Goal: Task Accomplishment & Management: Use online tool/utility

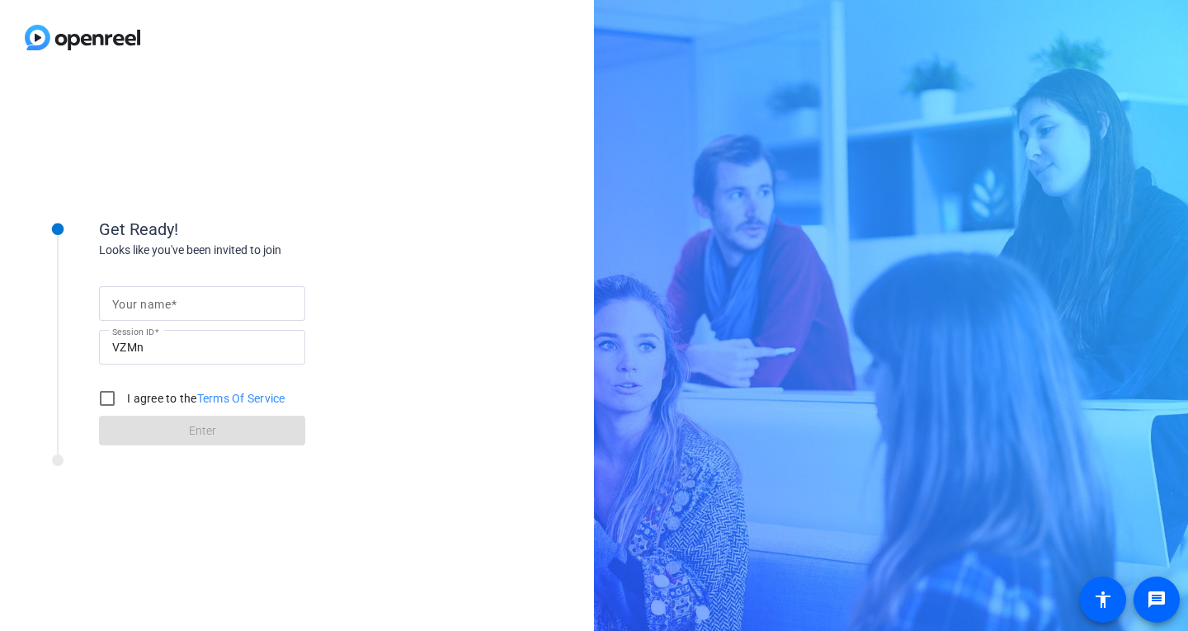
click at [197, 318] on div at bounding box center [202, 303] width 180 height 35
click at [200, 304] on input "Your name" at bounding box center [202, 304] width 180 height 20
type input "[PERSON_NAME]"
click at [103, 398] on input "I agree to the Terms Of Service" at bounding box center [107, 398] width 33 height 33
checkbox input "true"
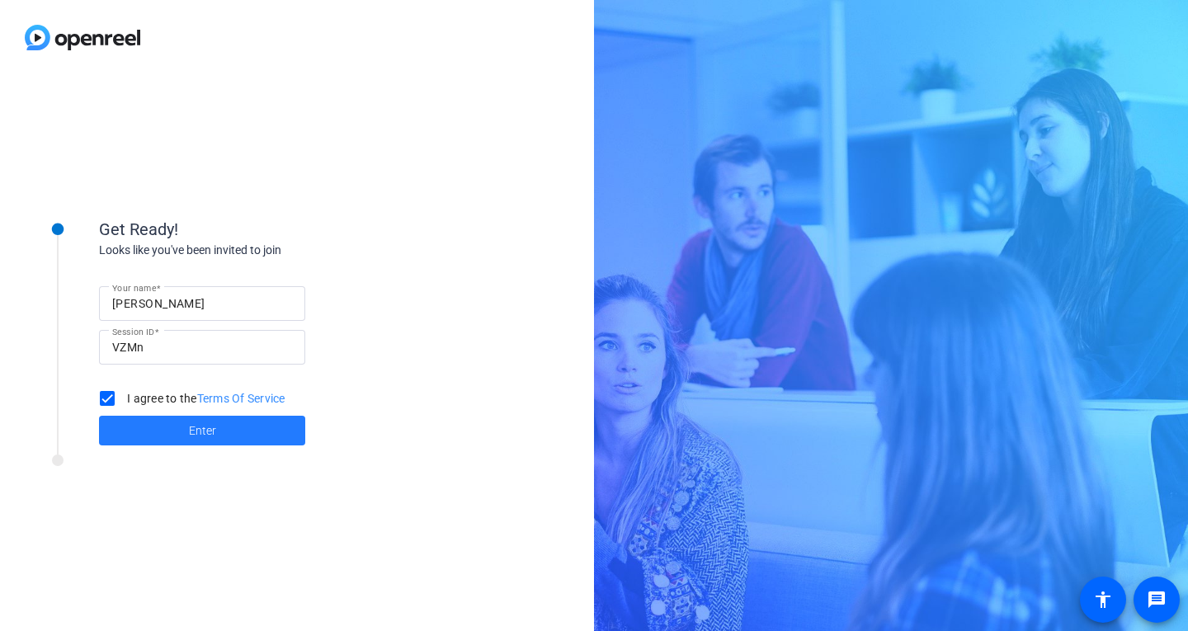
click at [187, 432] on span at bounding box center [202, 431] width 206 height 40
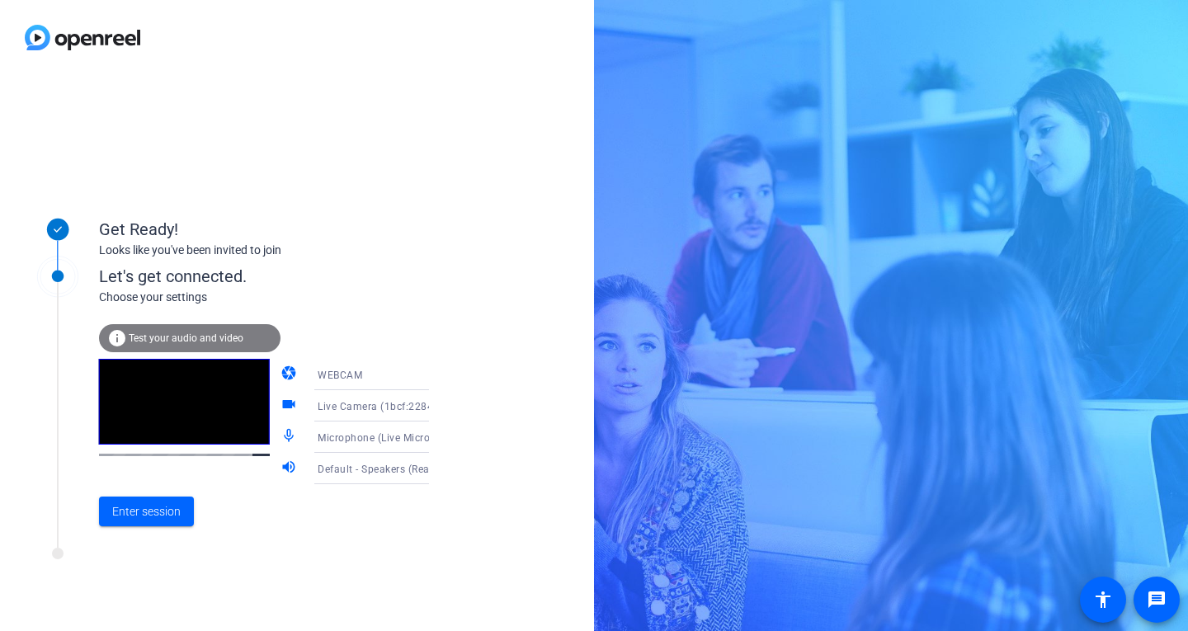
click at [171, 329] on div "info Test your audio and video" at bounding box center [190, 338] width 182 height 28
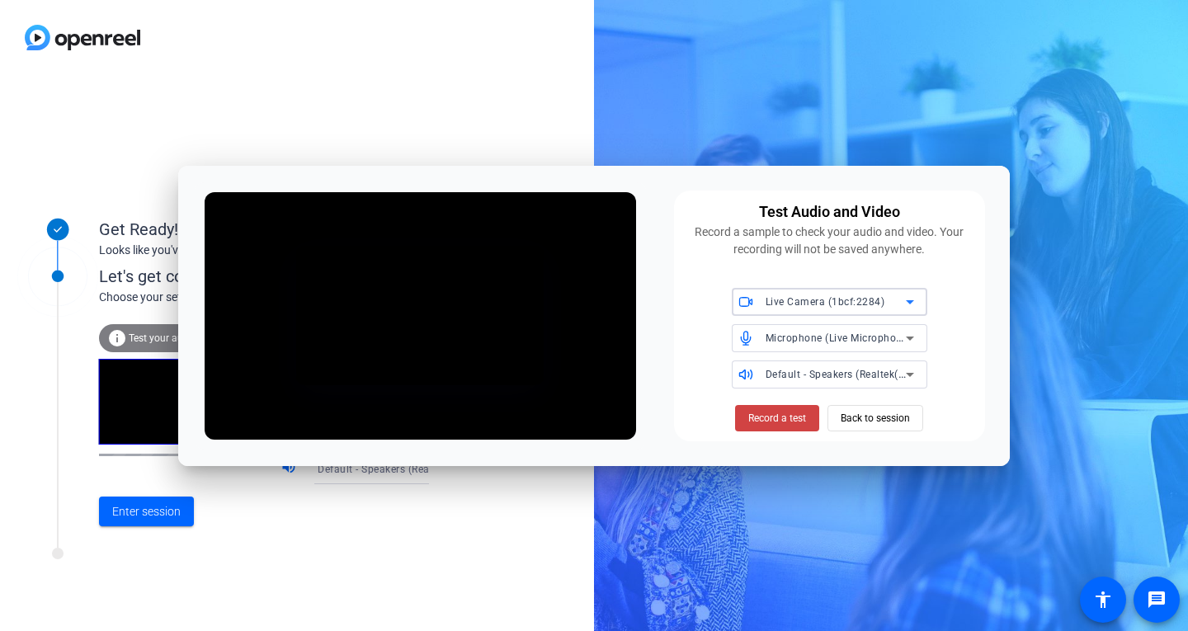
click at [776, 303] on span "Live Camera (1bcf:2284)" at bounding box center [826, 302] width 120 height 12
click at [776, 303] on div at bounding box center [594, 315] width 1188 height 631
click at [776, 303] on span "Live Camera (1bcf:2284)" at bounding box center [826, 302] width 120 height 12
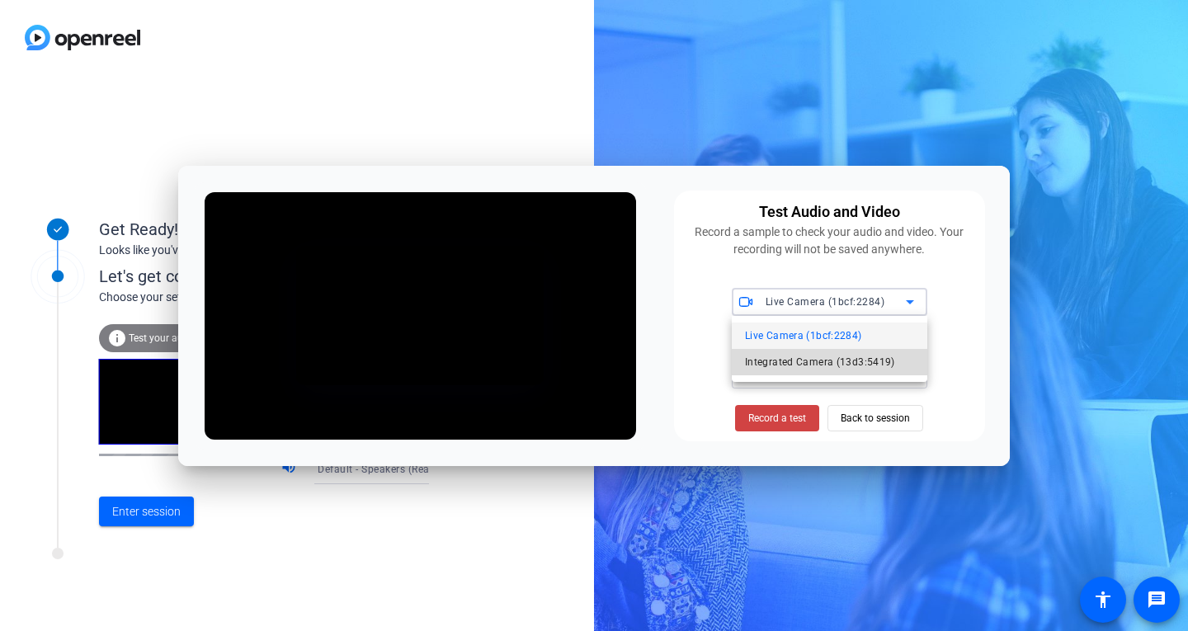
click at [785, 363] on span "Integrated Camera (13d3:5419)" at bounding box center [820, 362] width 150 height 20
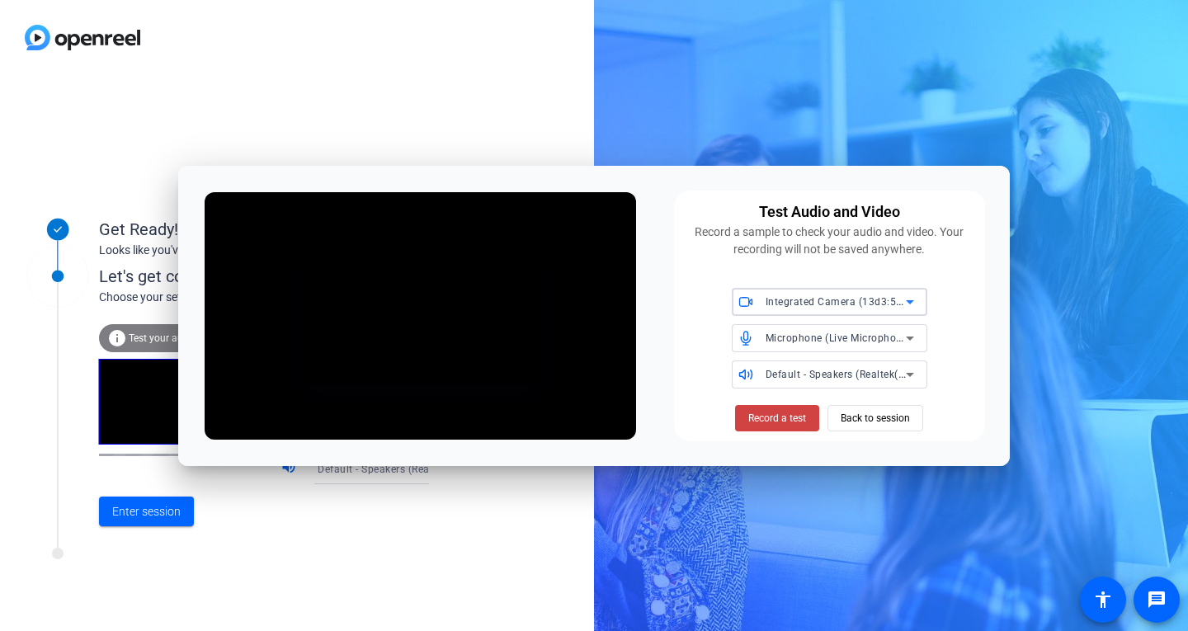
click at [817, 299] on span "Integrated Camera (13d3:5419)" at bounding box center [842, 301] width 153 height 13
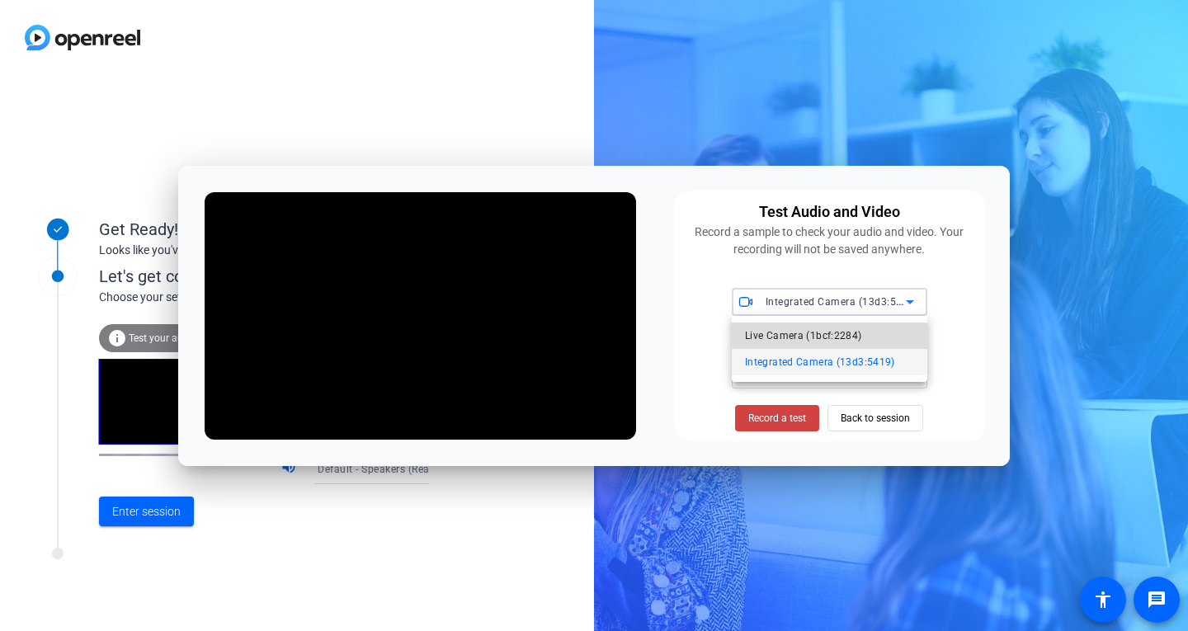
click at [784, 345] on span "Live Camera (1bcf:2284)" at bounding box center [803, 336] width 117 height 20
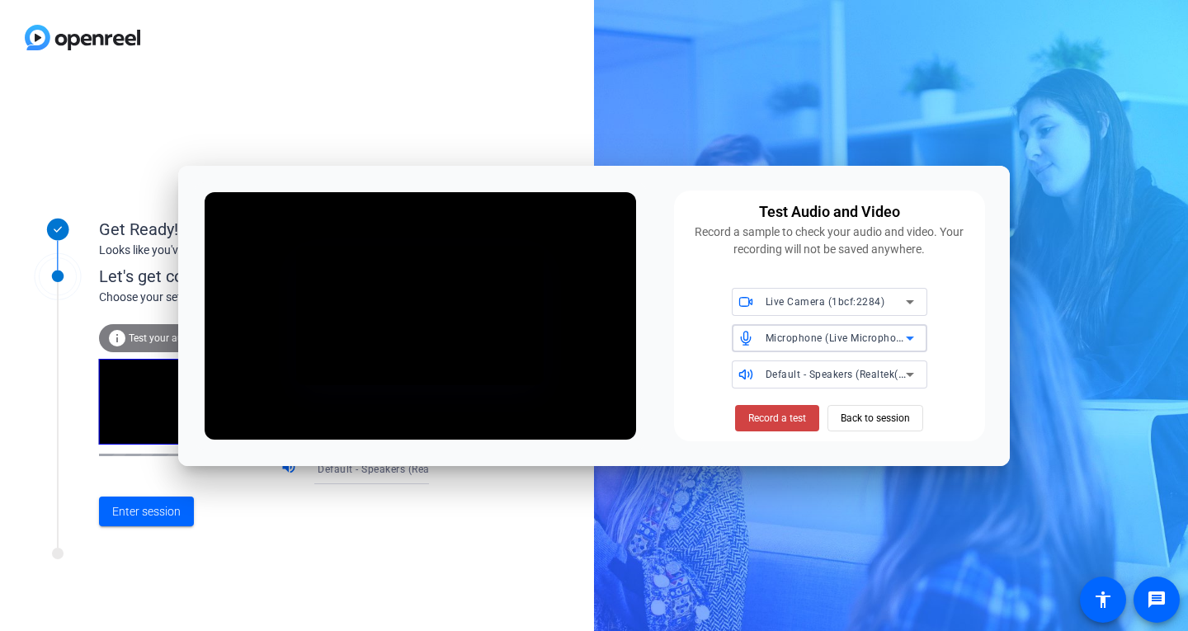
click at [799, 340] on span "Microphone (Live Microphone) (1bcf:2284)" at bounding box center [868, 337] width 205 height 13
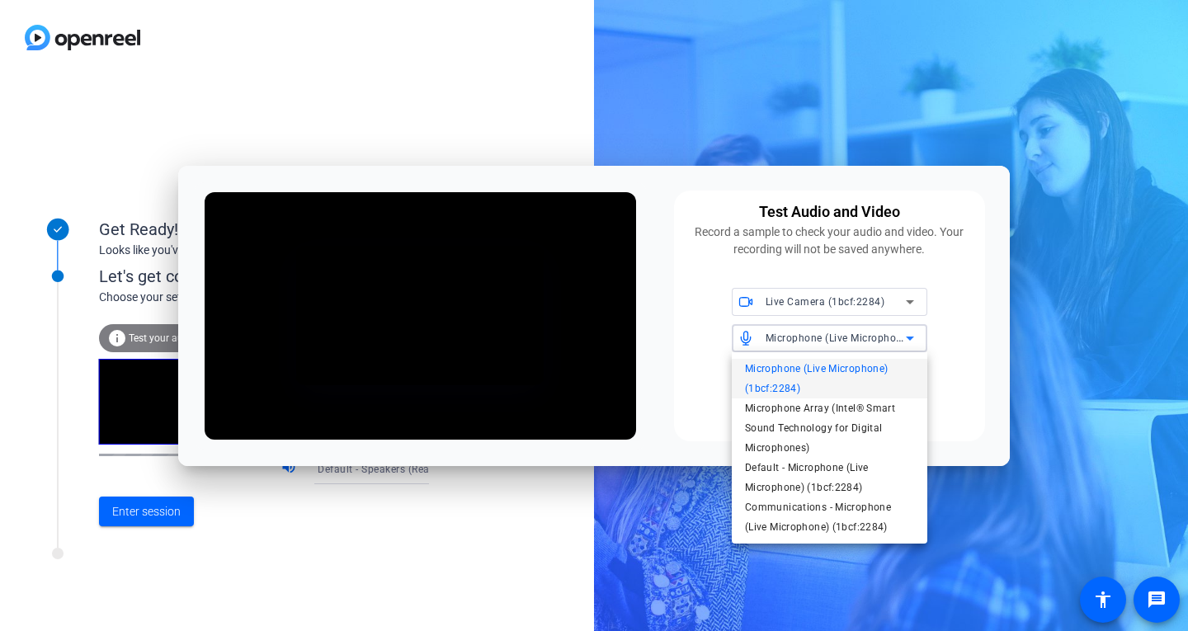
click at [799, 340] on div at bounding box center [594, 315] width 1188 height 631
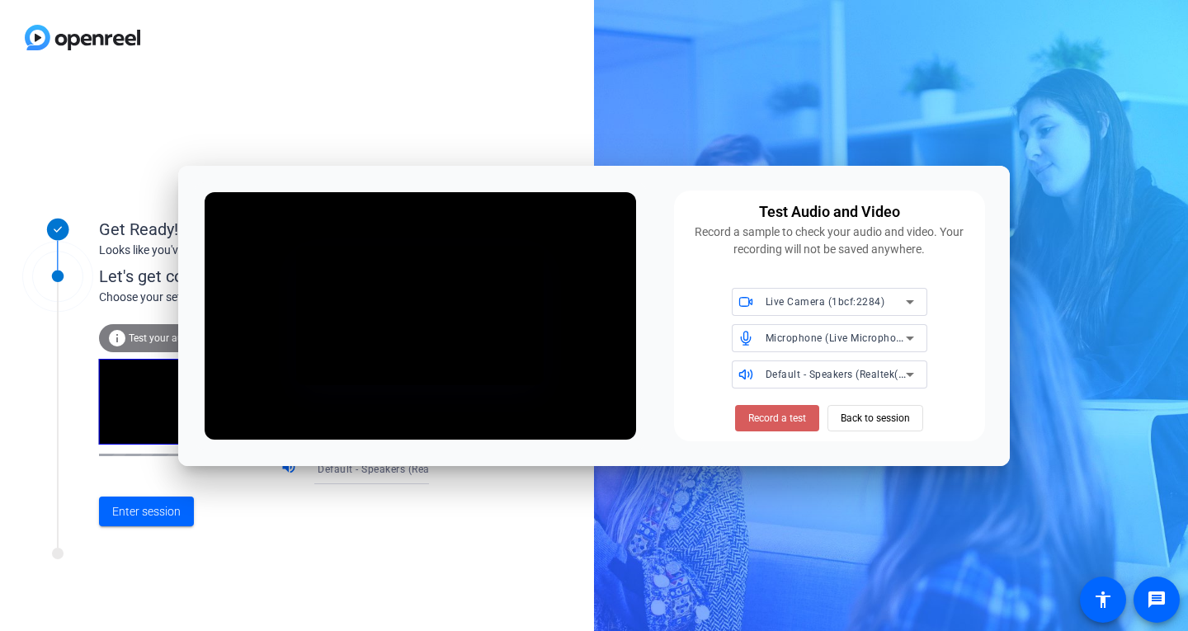
click at [776, 417] on span "Record a test" at bounding box center [777, 418] width 58 height 15
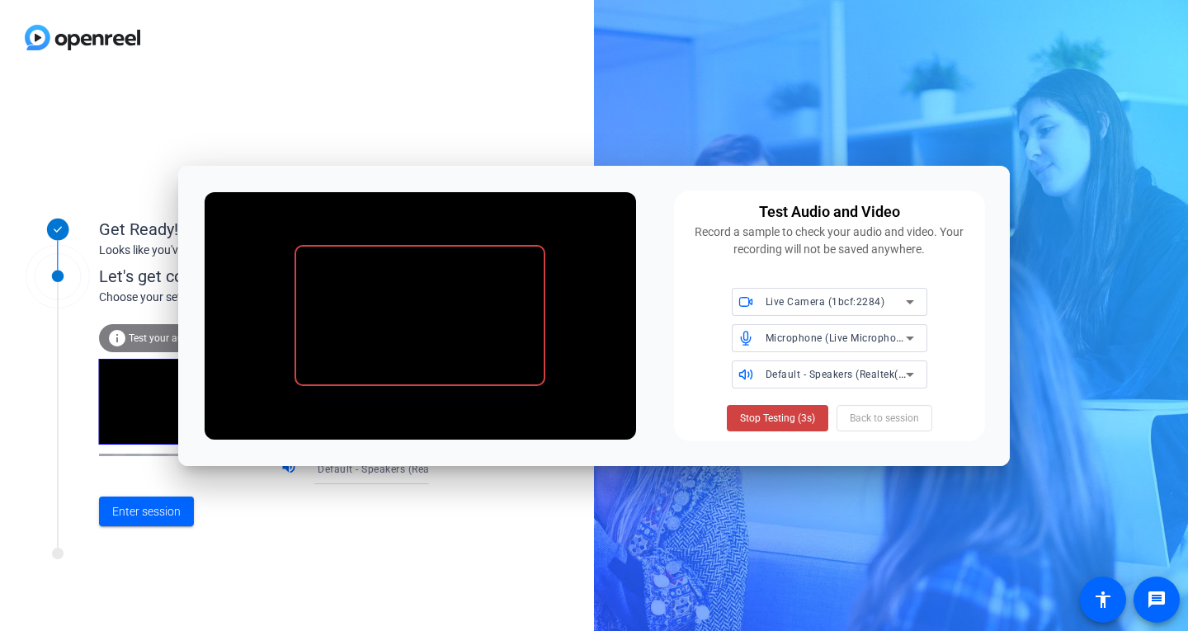
click at [776, 417] on span "Stop Testing (3s)" at bounding box center [777, 418] width 75 height 15
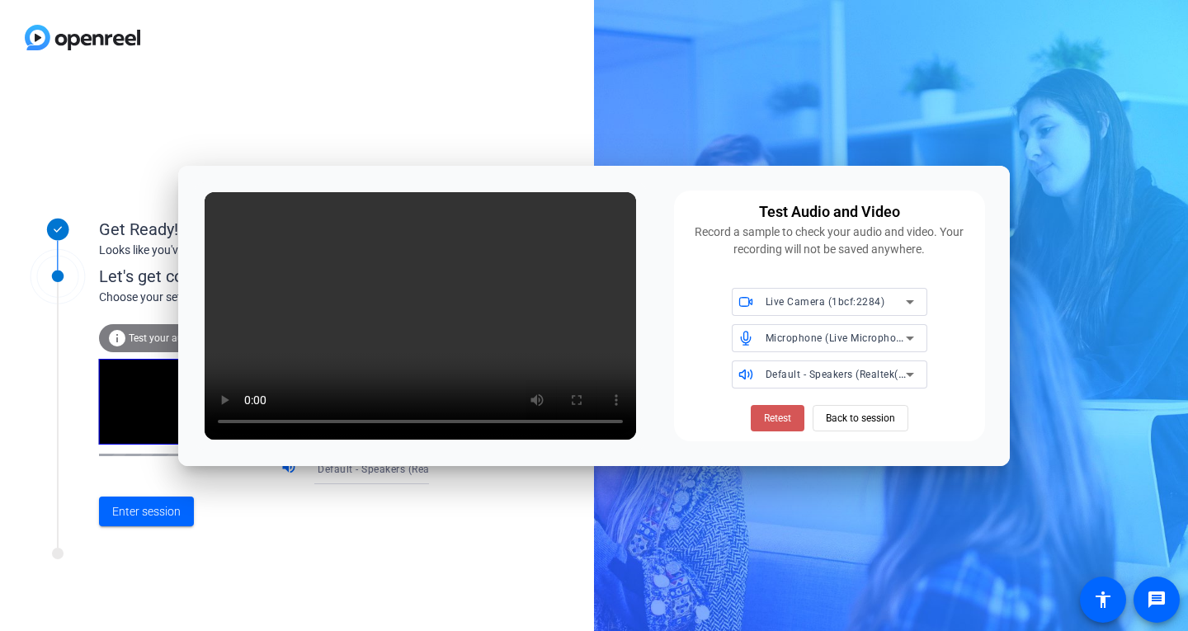
click at [776, 417] on span "Retest" at bounding box center [777, 418] width 27 height 15
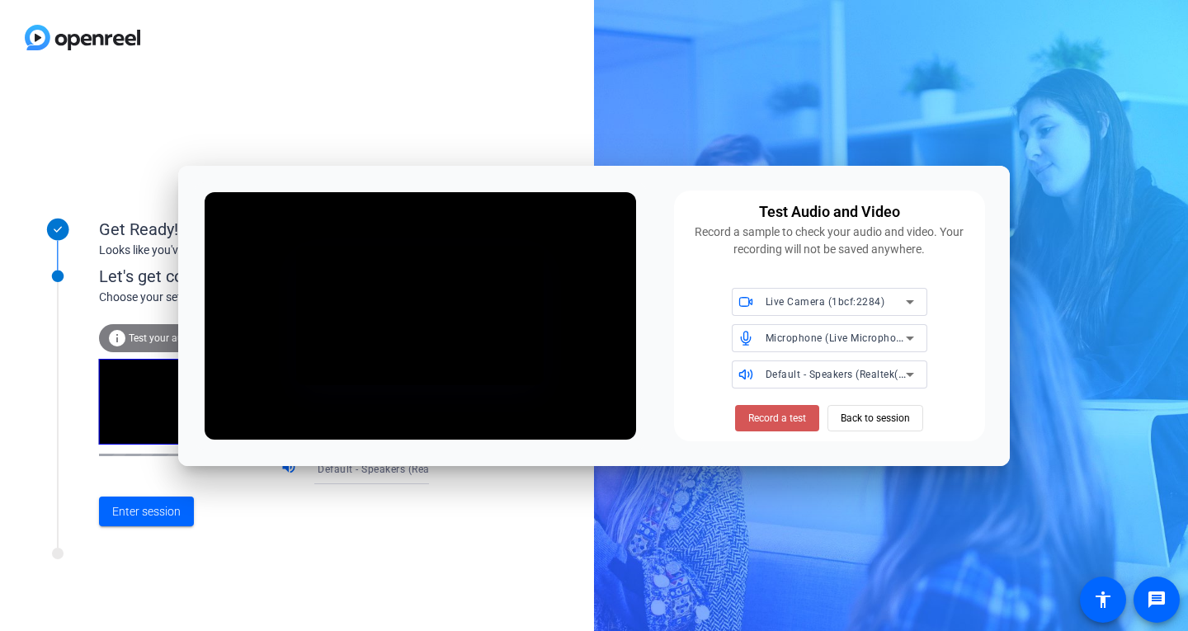
click at [776, 417] on span "Record a test" at bounding box center [777, 418] width 58 height 15
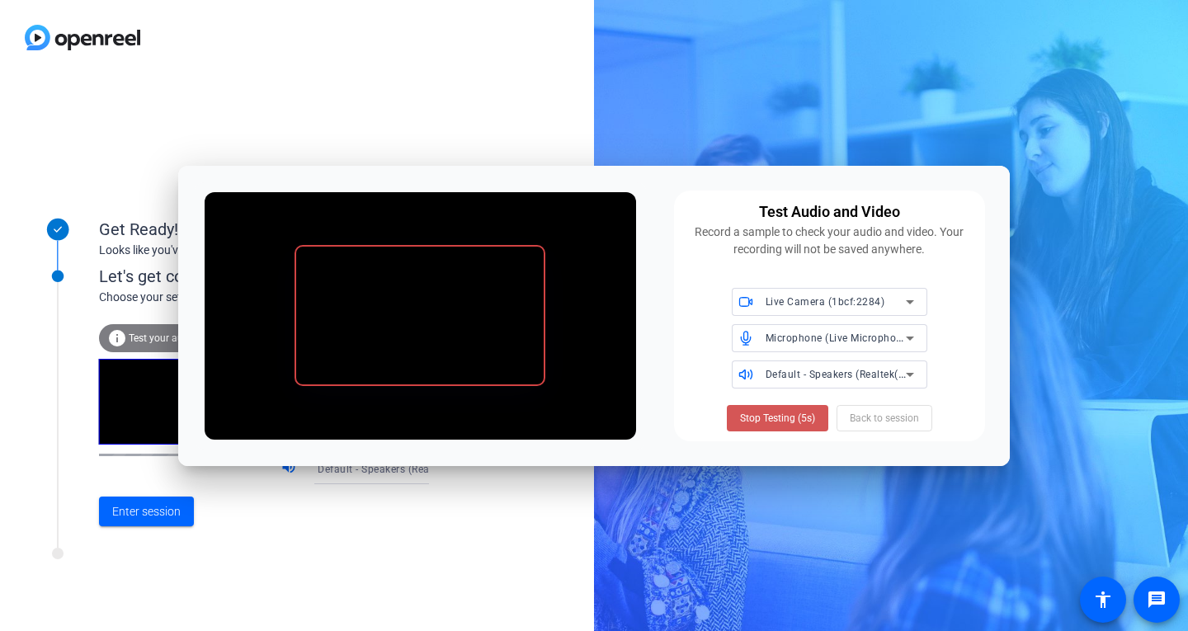
click at [776, 417] on span "Stop Testing (5s)" at bounding box center [777, 418] width 75 height 15
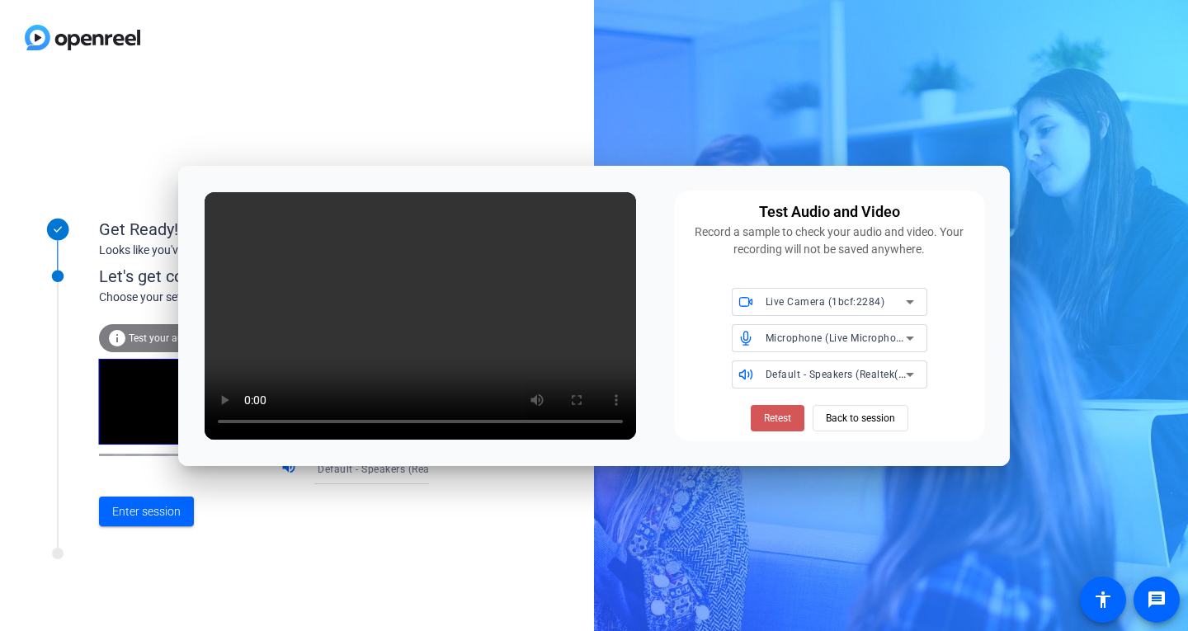
click at [776, 417] on span "Retest" at bounding box center [777, 418] width 27 height 15
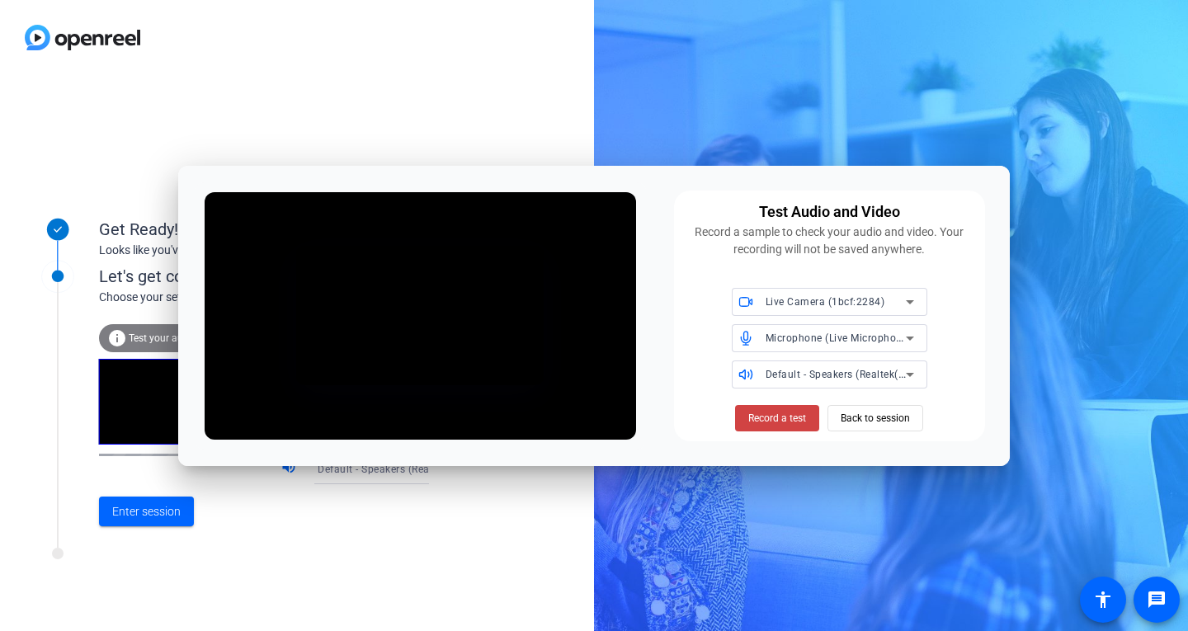
click at [0, 33] on img at bounding box center [82, 37] width 165 height 75
click at [0, 66] on img at bounding box center [82, 37] width 165 height 75
click at [819, 297] on span "Live Camera (1bcf:2284)" at bounding box center [826, 302] width 120 height 12
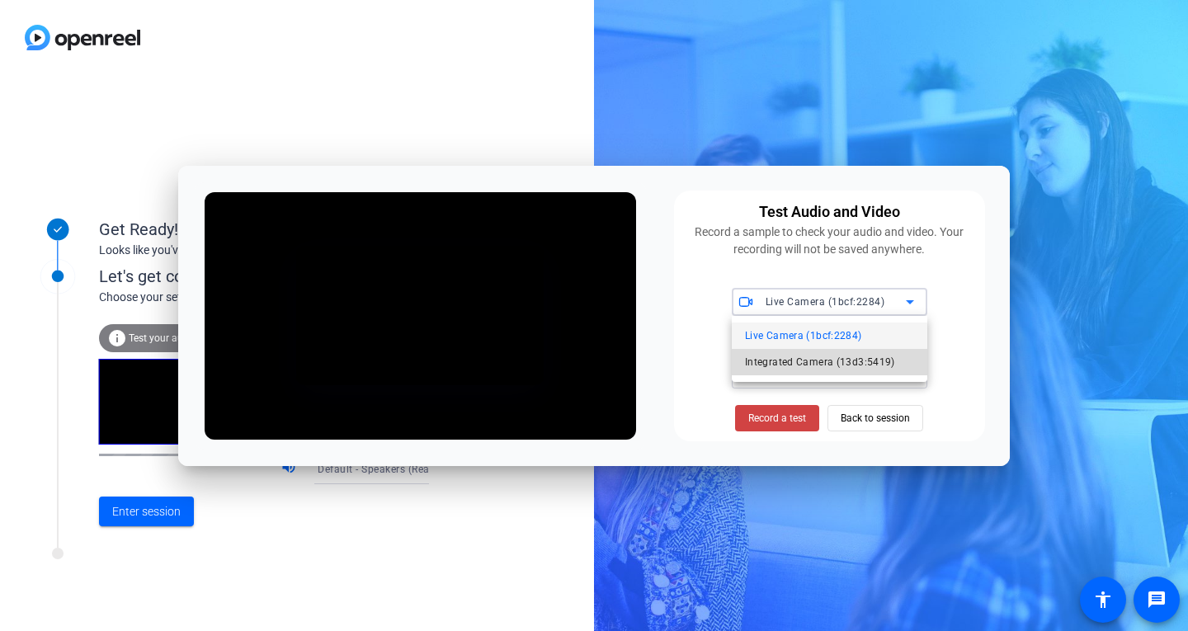
click at [783, 369] on span "Integrated Camera (13d3:5419)" at bounding box center [820, 362] width 150 height 20
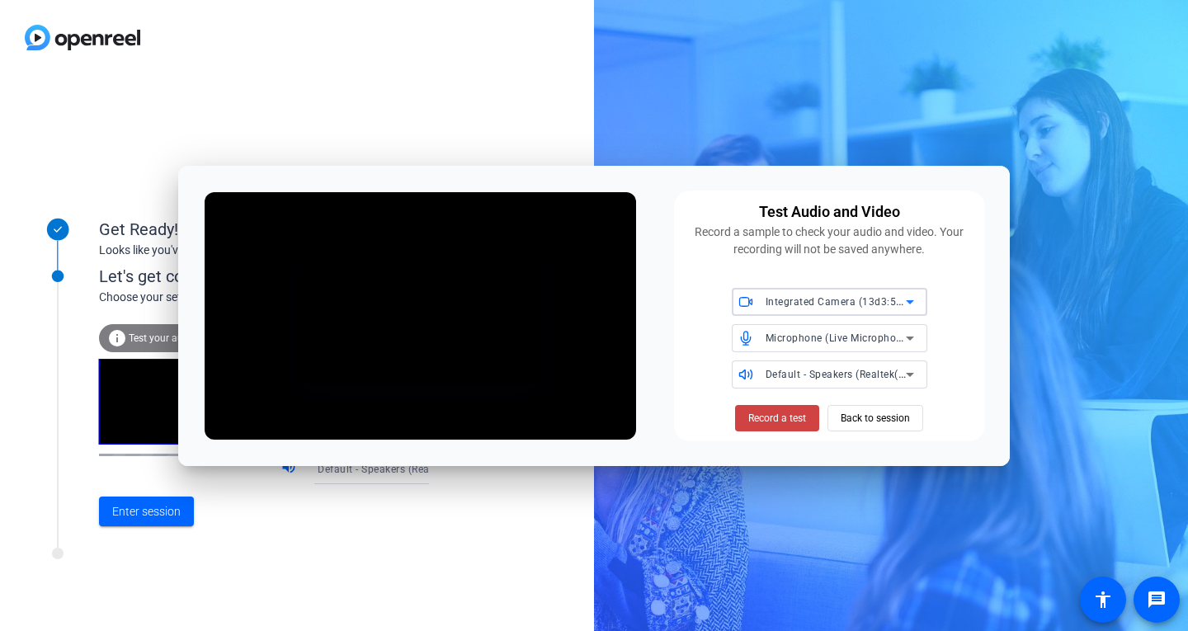
click at [840, 299] on span "Integrated Camera (13d3:5419)" at bounding box center [842, 301] width 153 height 13
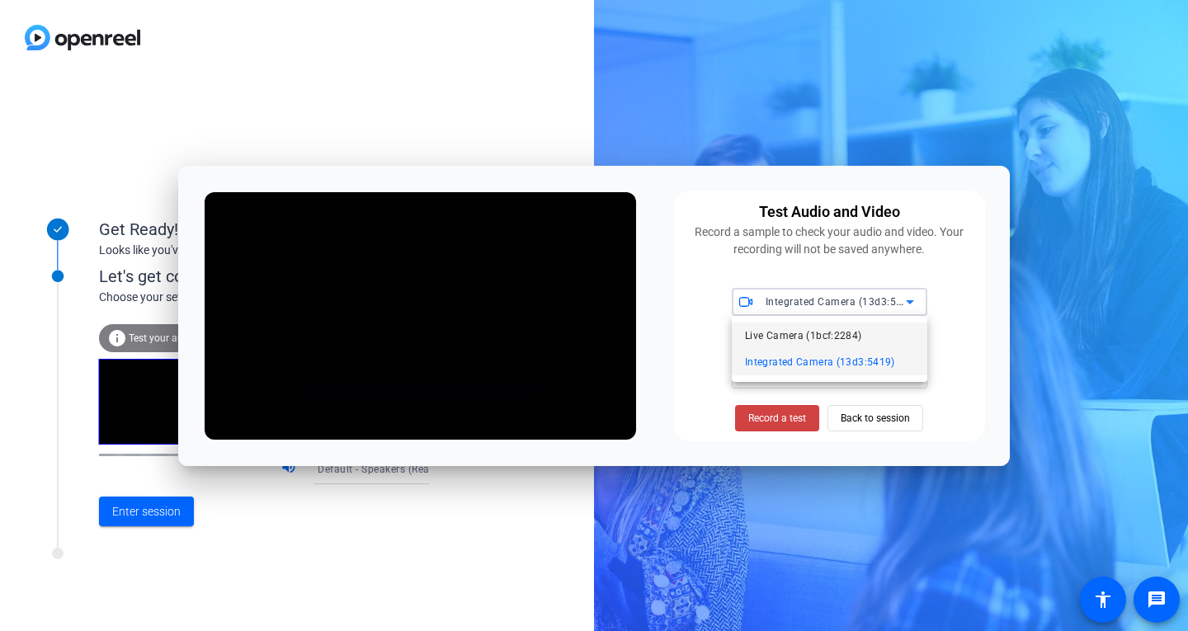
click at [789, 340] on span "Live Camera (1bcf:2284)" at bounding box center [803, 336] width 117 height 20
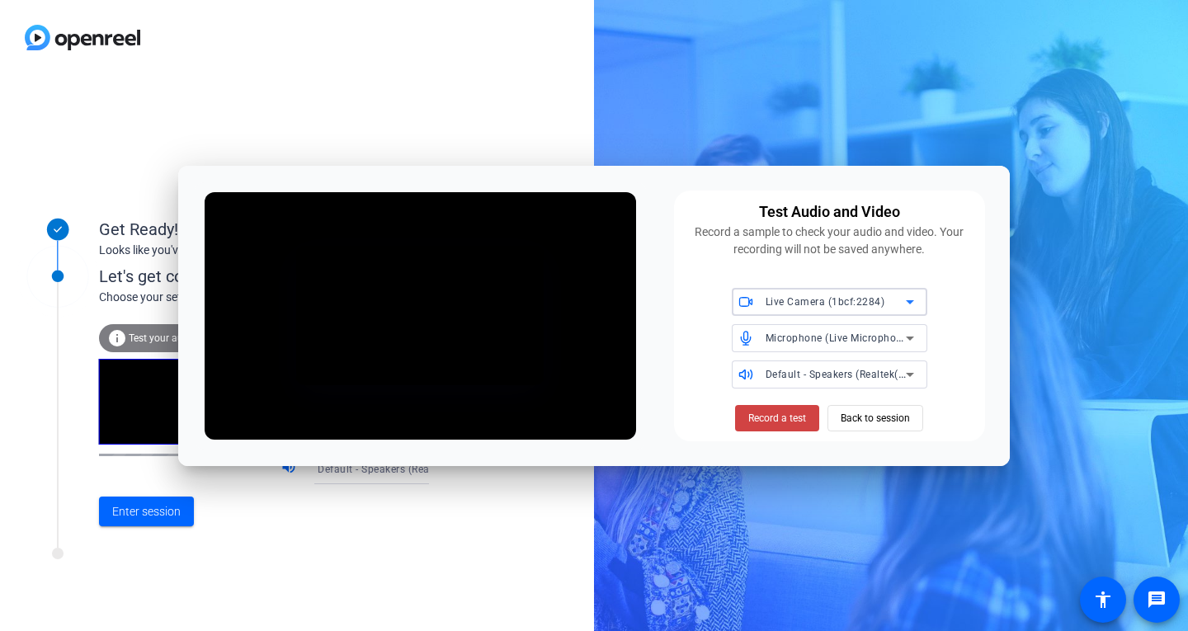
click at [0, 323] on div "Get Ready! Looks like you've been invited to join Let's get connected. Choose y…" at bounding box center [297, 353] width 594 height 556
click at [792, 416] on span "Record a test" at bounding box center [777, 418] width 58 height 15
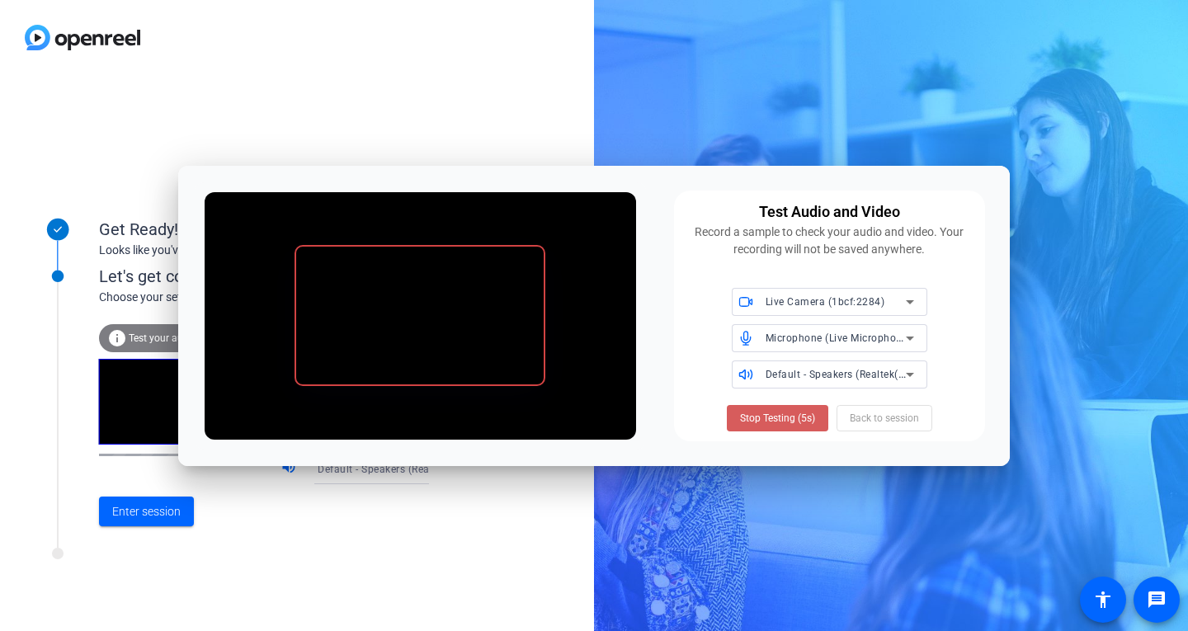
click at [790, 414] on span "Stop Testing (5s)" at bounding box center [777, 418] width 75 height 15
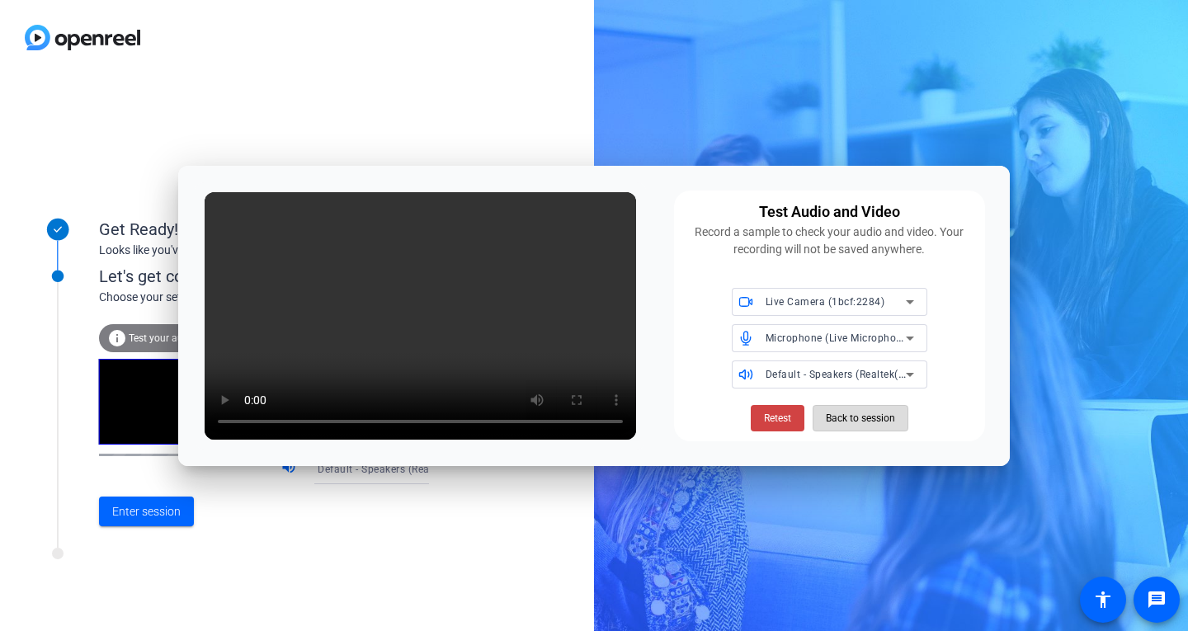
click at [890, 422] on span "Back to session" at bounding box center [860, 418] width 69 height 31
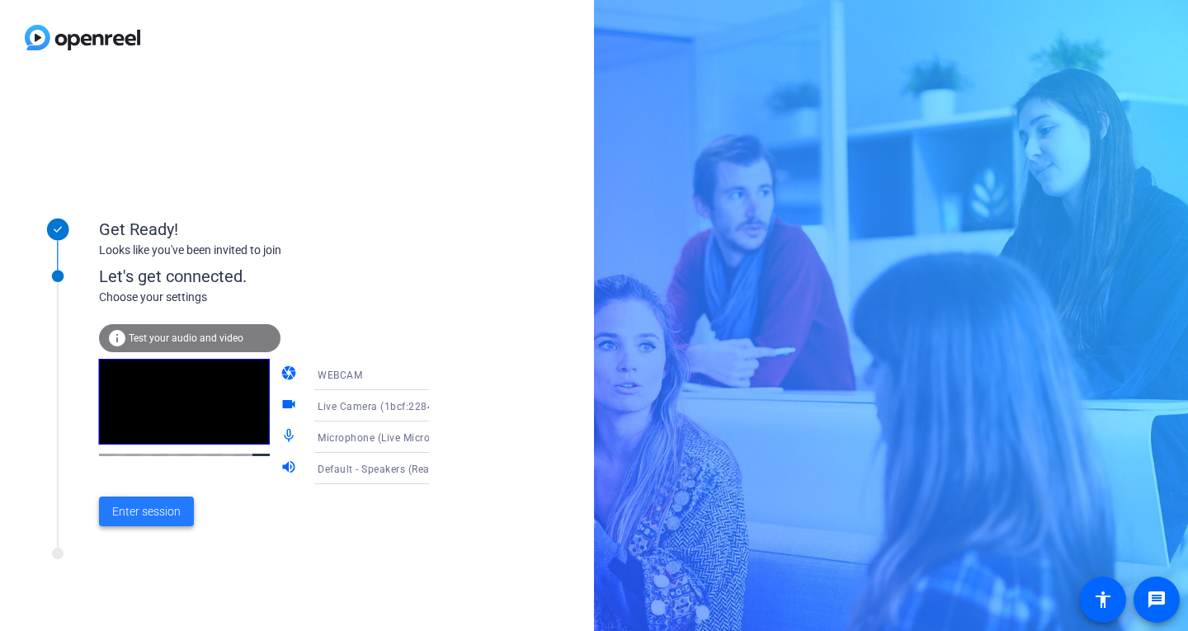
click at [163, 513] on span "Enter session" at bounding box center [146, 511] width 68 height 17
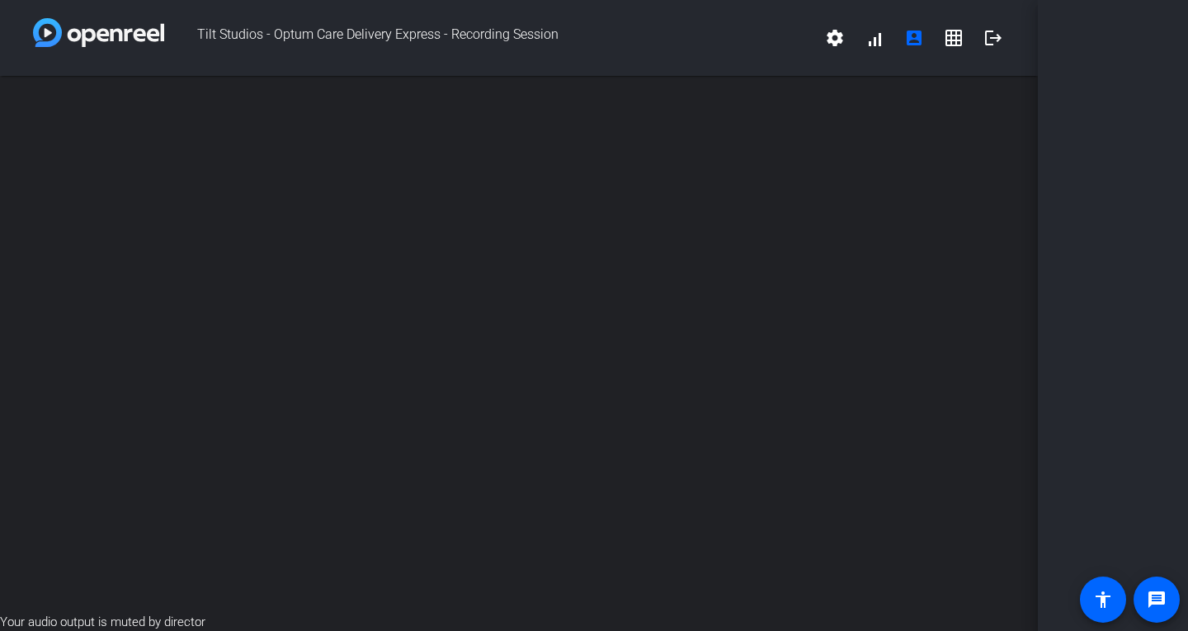
click at [584, 237] on div "open_in_new" at bounding box center [519, 344] width 1038 height 537
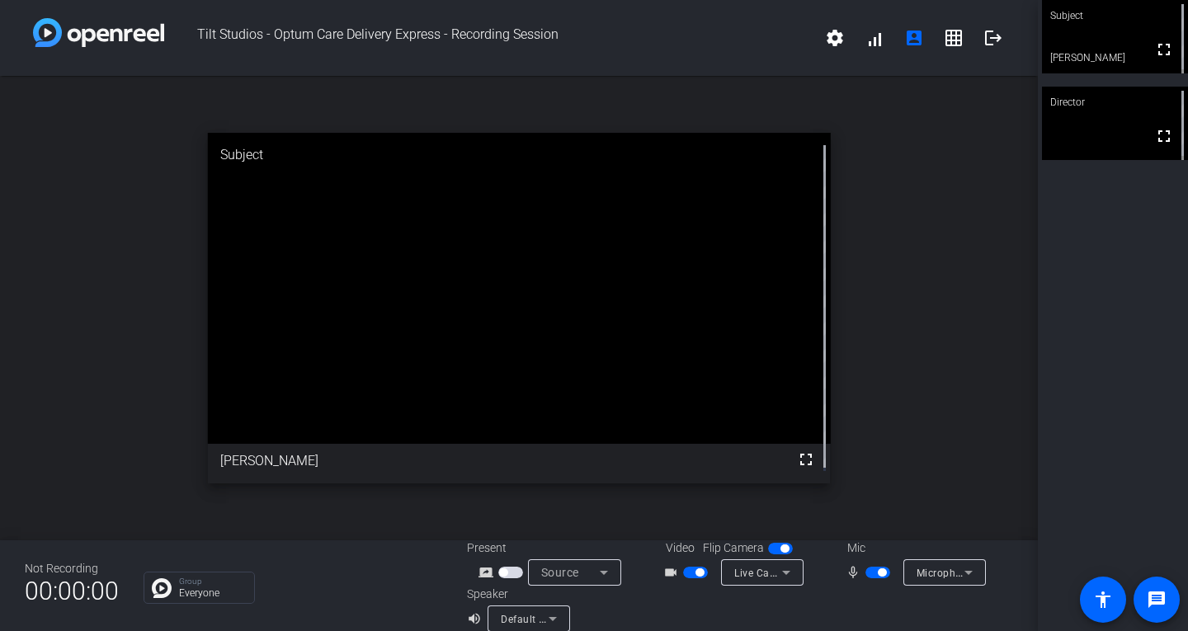
click at [0, 480] on div "open_in_new Subject fullscreen [PERSON_NAME]" at bounding box center [519, 308] width 1038 height 464
click at [831, 92] on div "open_in_new Subject fullscreen [PERSON_NAME]" at bounding box center [519, 308] width 1038 height 464
